Goal: Complete application form

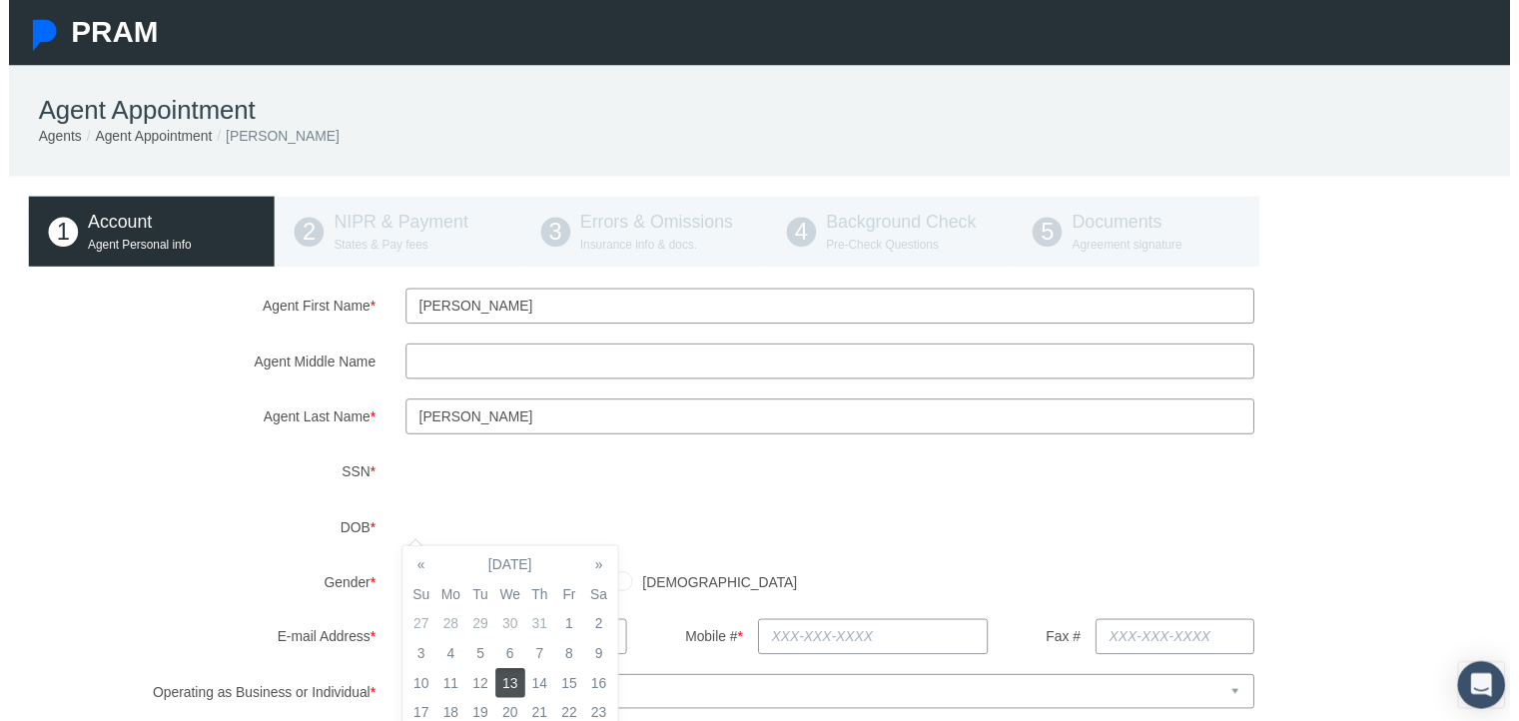
click at [700, 593] on div "[DEMOGRAPHIC_DATA] [DEMOGRAPHIC_DATA]" at bounding box center [957, 588] width 1143 height 35
click at [403, 582] on input "[DEMOGRAPHIC_DATA]" at bounding box center [411, 586] width 20 height 20
radio input "true"
click at [911, 644] on input "text" at bounding box center [875, 644] width 234 height 36
type input "[PHONE_NUMBER]"
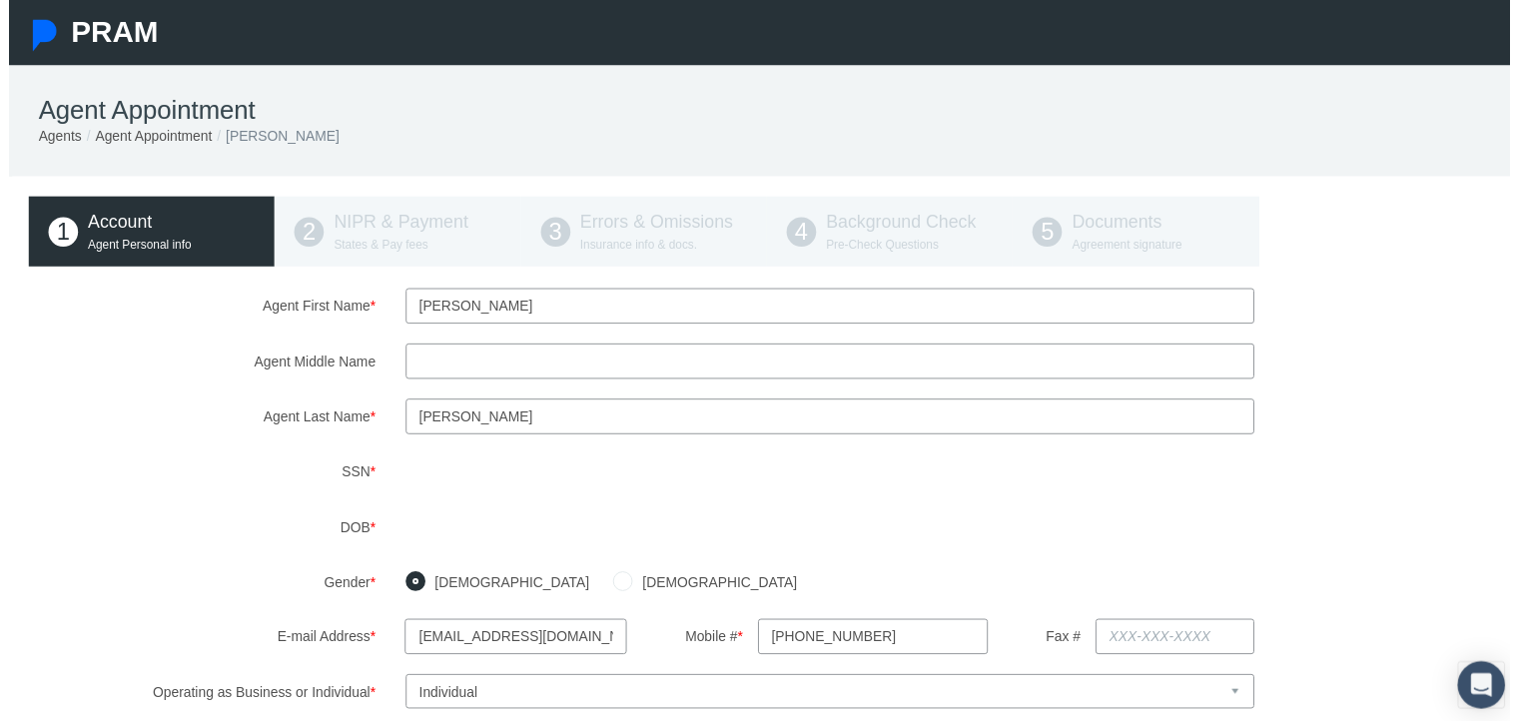
type input "[STREET_ADDRESS]"
type input "[GEOGRAPHIC_DATA]"
select select "CA"
type input "95661"
type input "[US_STATE]"
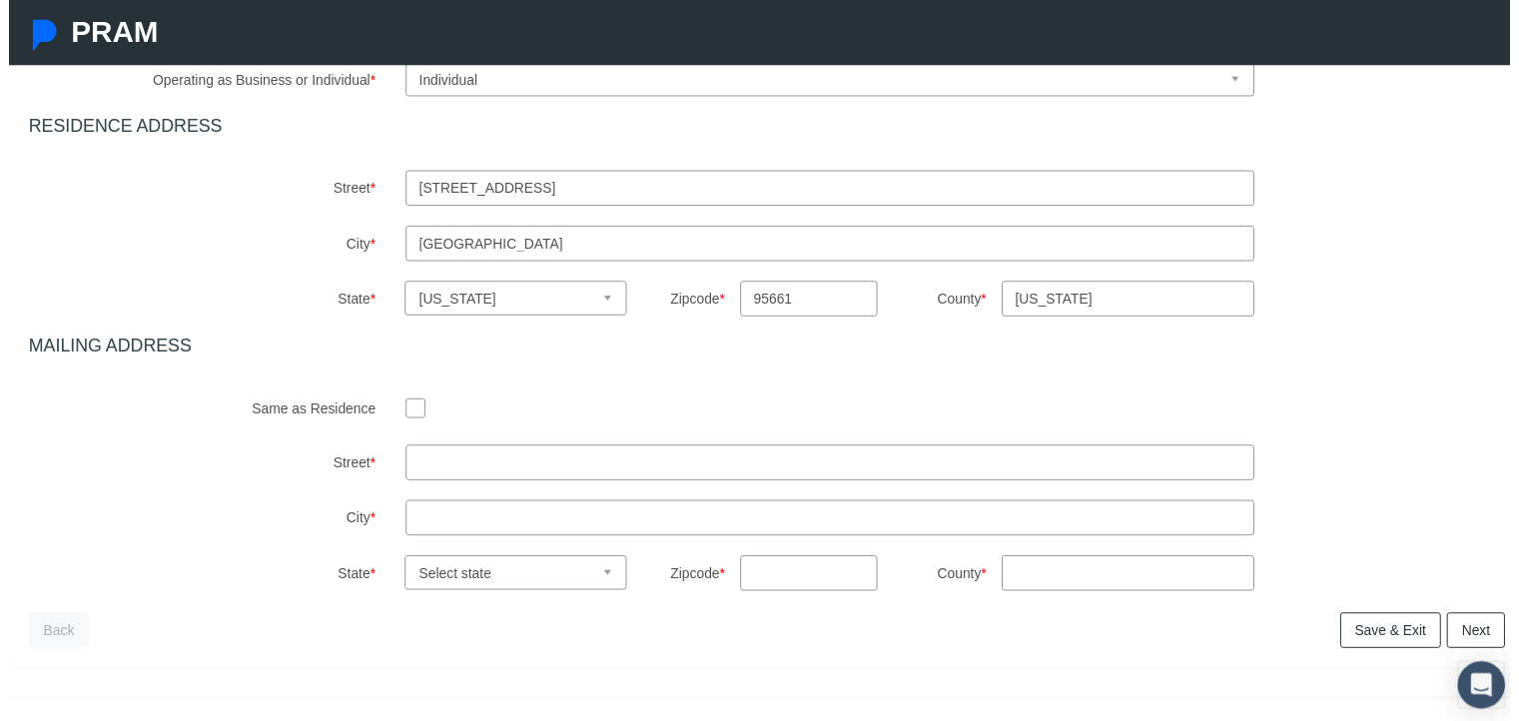
scroll to position [650, 0]
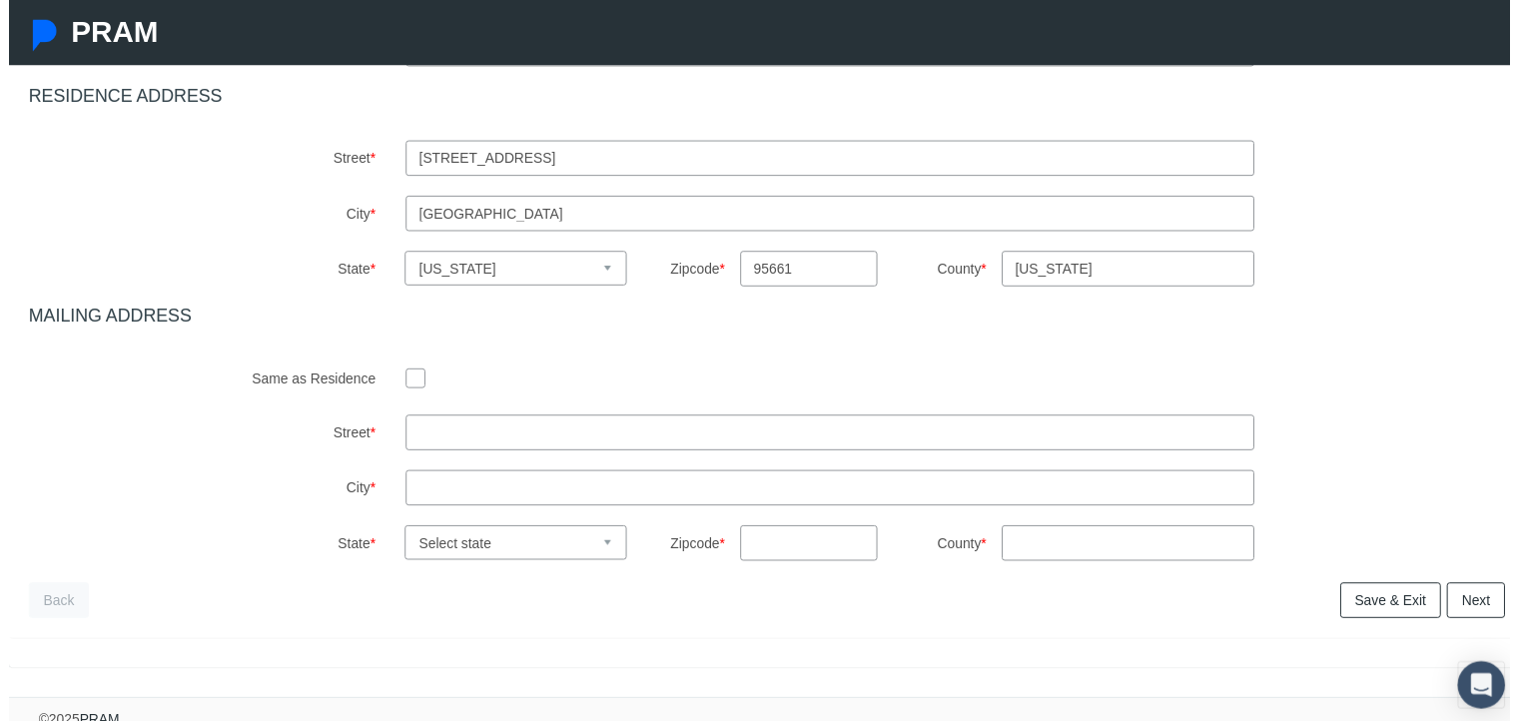
type input "[PHONE_NUMBER]"
click at [401, 376] on input "checkbox" at bounding box center [411, 381] width 20 height 20
checkbox input "true"
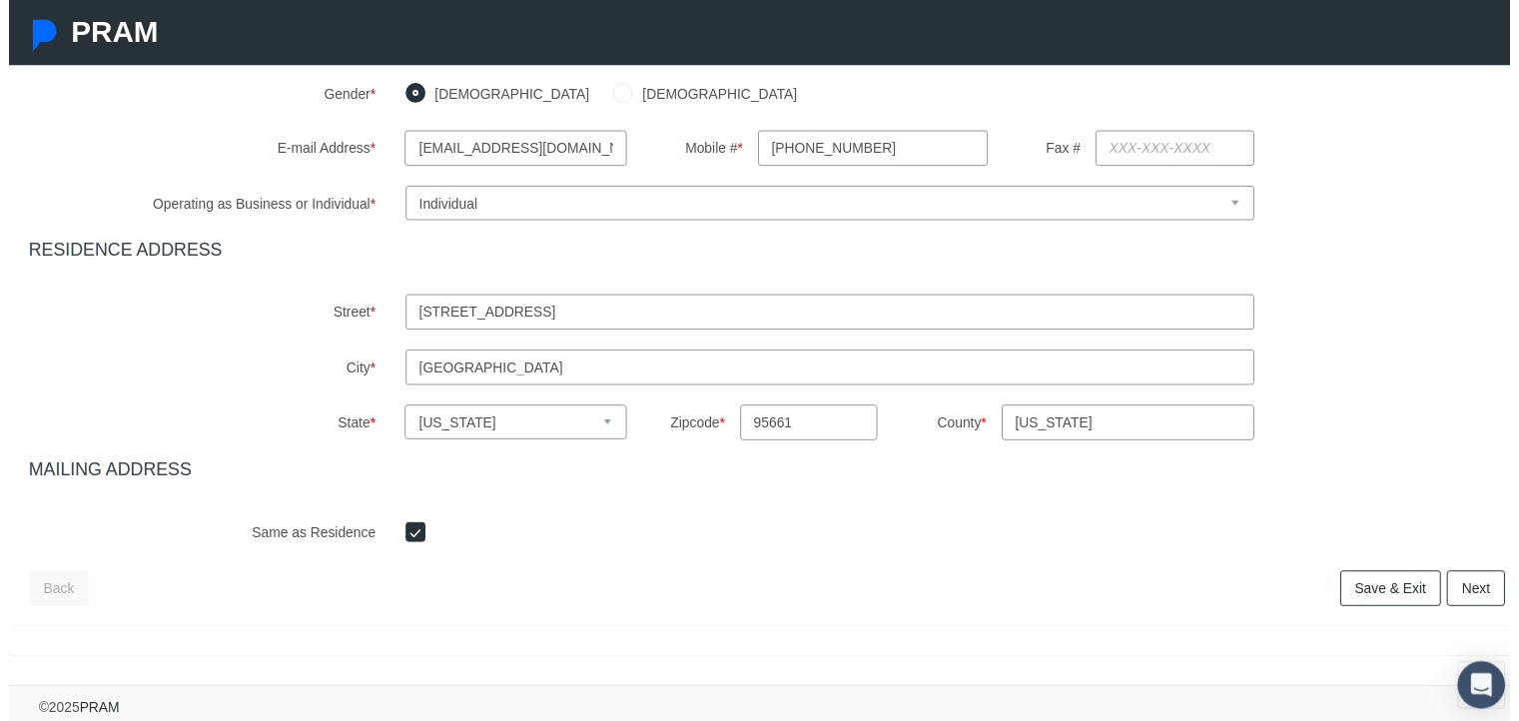
click at [1378, 585] on link "Save & Exit" at bounding box center [1398, 595] width 102 height 36
